Goal: Complete application form

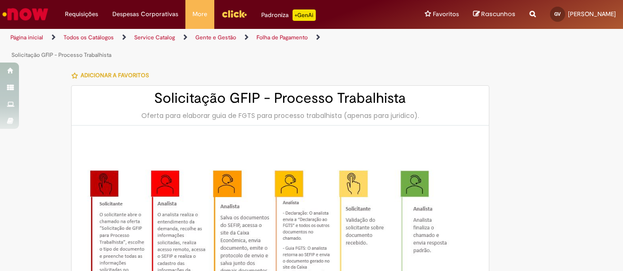
type input "**********"
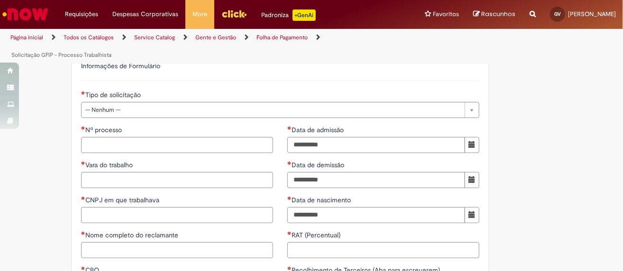
scroll to position [474, 0]
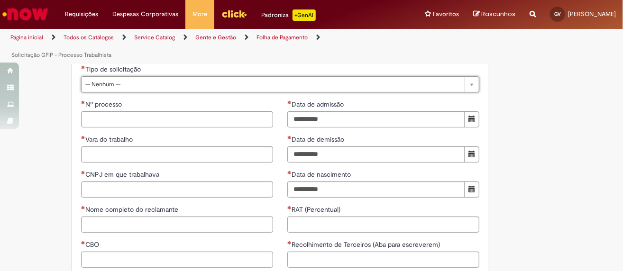
click at [128, 113] on input "Nº processo" at bounding box center [177, 119] width 192 height 16
click at [129, 156] on input "Vara do trabalho" at bounding box center [177, 154] width 192 height 16
click at [336, 118] on input "Data de admissão" at bounding box center [376, 119] width 178 height 16
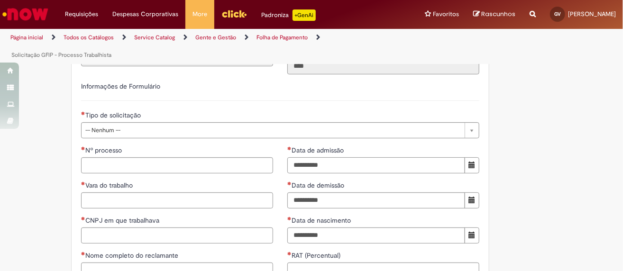
scroll to position [379, 0]
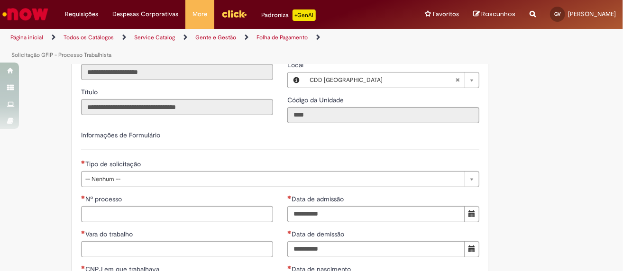
click at [32, 19] on img "Ir para a Homepage" at bounding box center [25, 14] width 49 height 19
